Goal: Obtain resource: Obtain resource

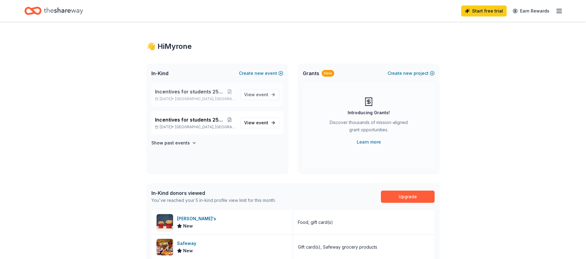
click at [193, 87] on div "Incentives for students 25-26 Sep 26, 2025 • Phoenix, AZ View event" at bounding box center [217, 94] width 132 height 23
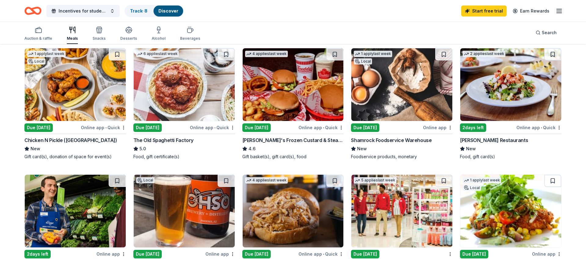
scroll to position [62, 0]
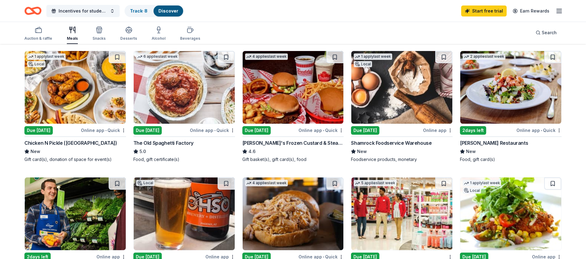
click at [284, 145] on div "[PERSON_NAME]'s Frozen Custard & Steakburgers" at bounding box center [293, 142] width 102 height 7
